Goal: Information Seeking & Learning: Learn about a topic

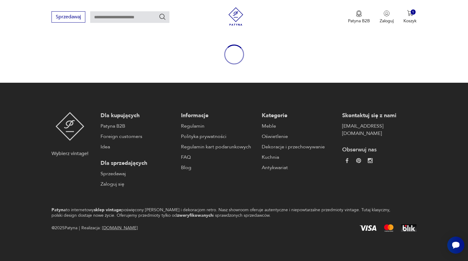
scroll to position [60, 0]
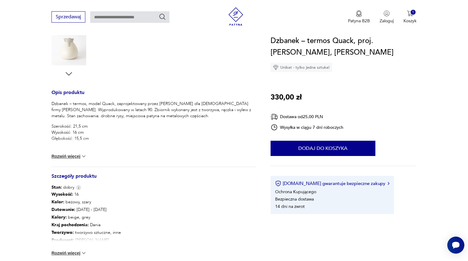
scroll to position [200, 0]
click at [72, 155] on button "Rozwiń więcej" at bounding box center [69, 155] width 35 height 6
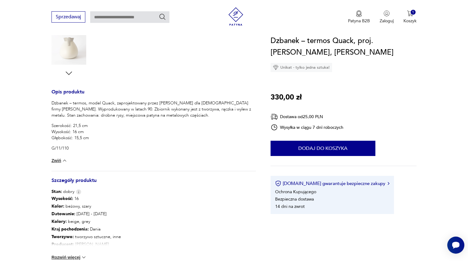
drag, startPoint x: 167, startPoint y: 119, endPoint x: 159, endPoint y: 120, distance: 8.6
click at [159, 120] on div "Dzbanek – termos, model Quack, zaprojektowany przez [PERSON_NAME] dla [DEMOGRAP…" at bounding box center [154, 125] width 205 height 51
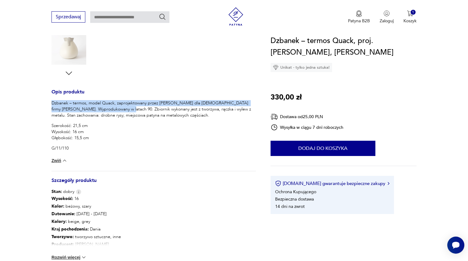
drag, startPoint x: 108, startPoint y: 109, endPoint x: 47, endPoint y: 102, distance: 60.8
click at [47, 102] on section "Produkt wyprzedany Opis produktu Dzbanek – termos, model Quack, zaprojektowany …" at bounding box center [234, 106] width 468 height 411
copy p "Dzbanek – termos, model Quack, zaprojektowany przez [PERSON_NAME] dla [DEMOGRAP…"
